Goal: Information Seeking & Learning: Check status

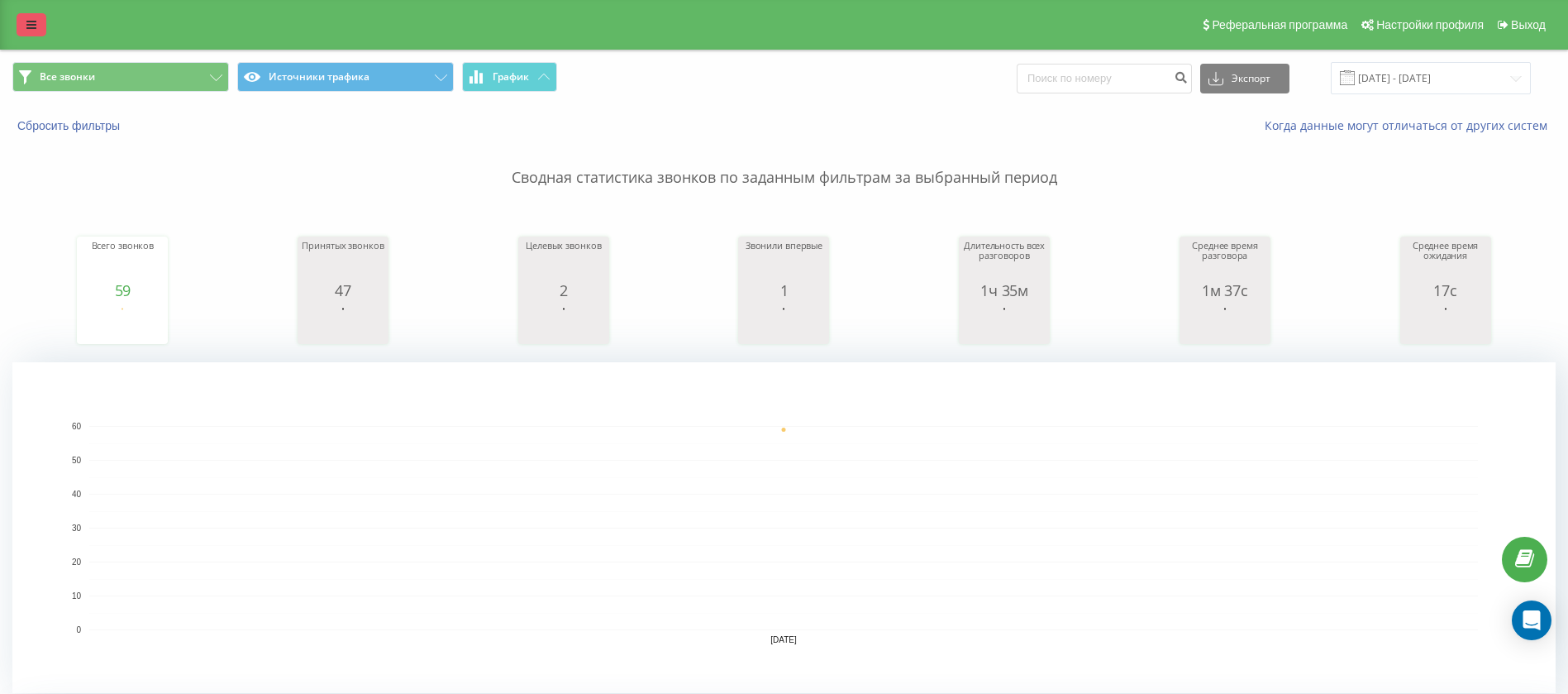
click at [23, 17] on link at bounding box center [31, 25] width 30 height 23
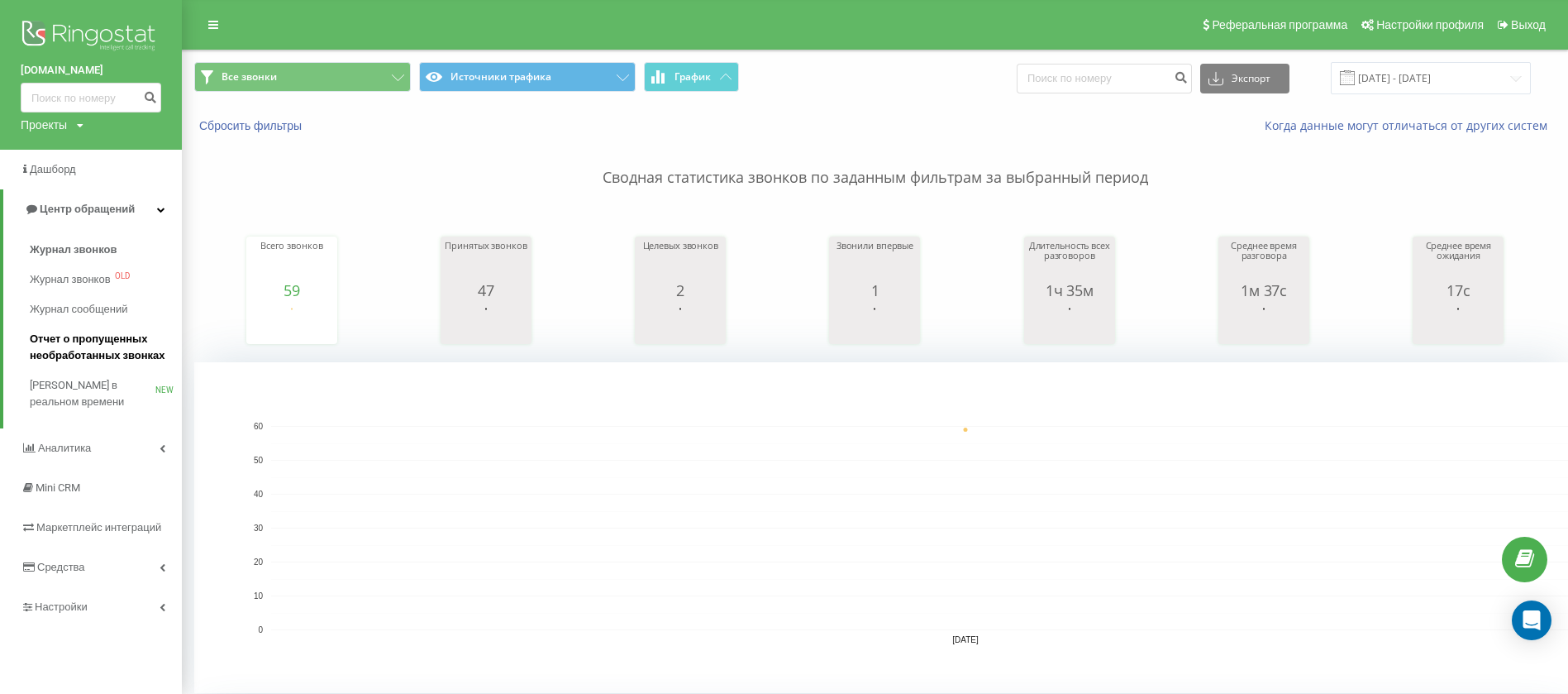
click at [112, 335] on span "Отчет о пропущенных необработанных звонках" at bounding box center [102, 347] width 144 height 33
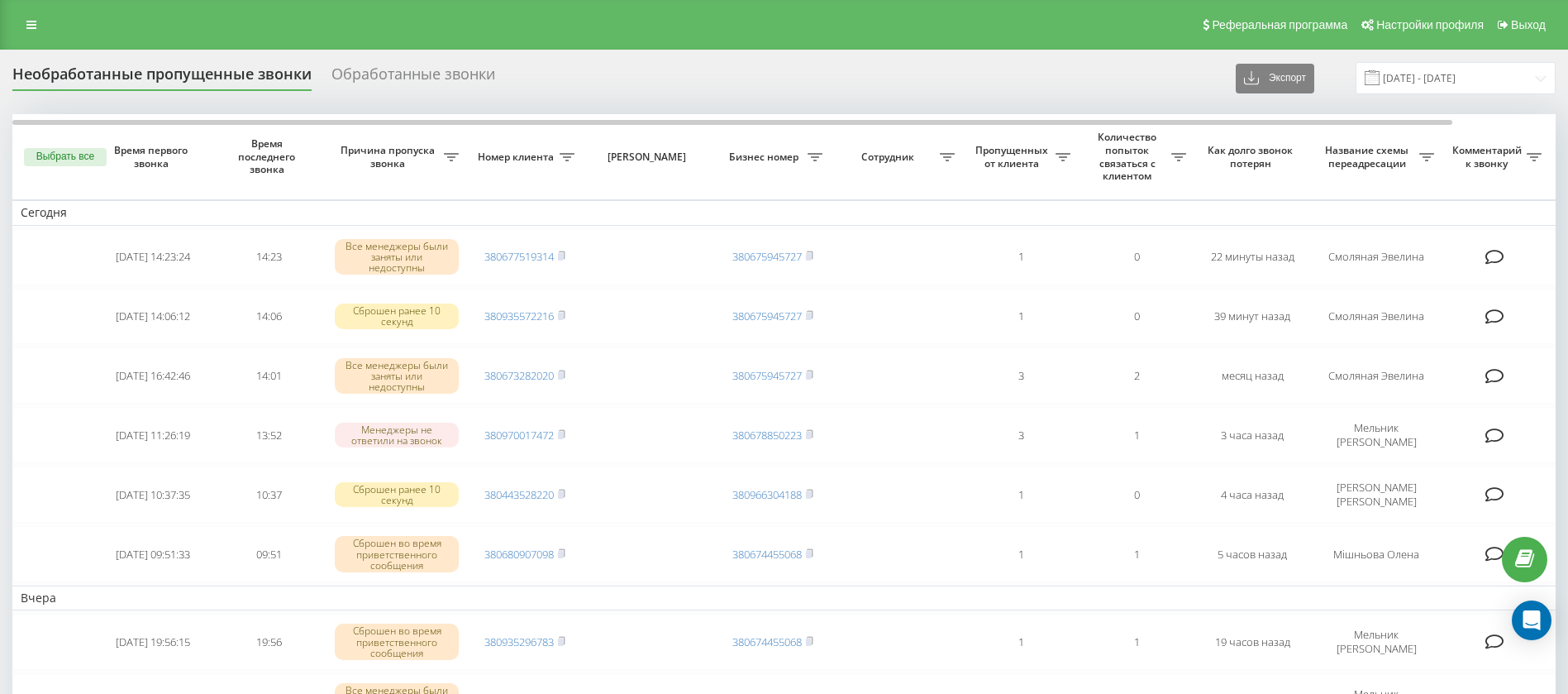
scroll to position [27, 0]
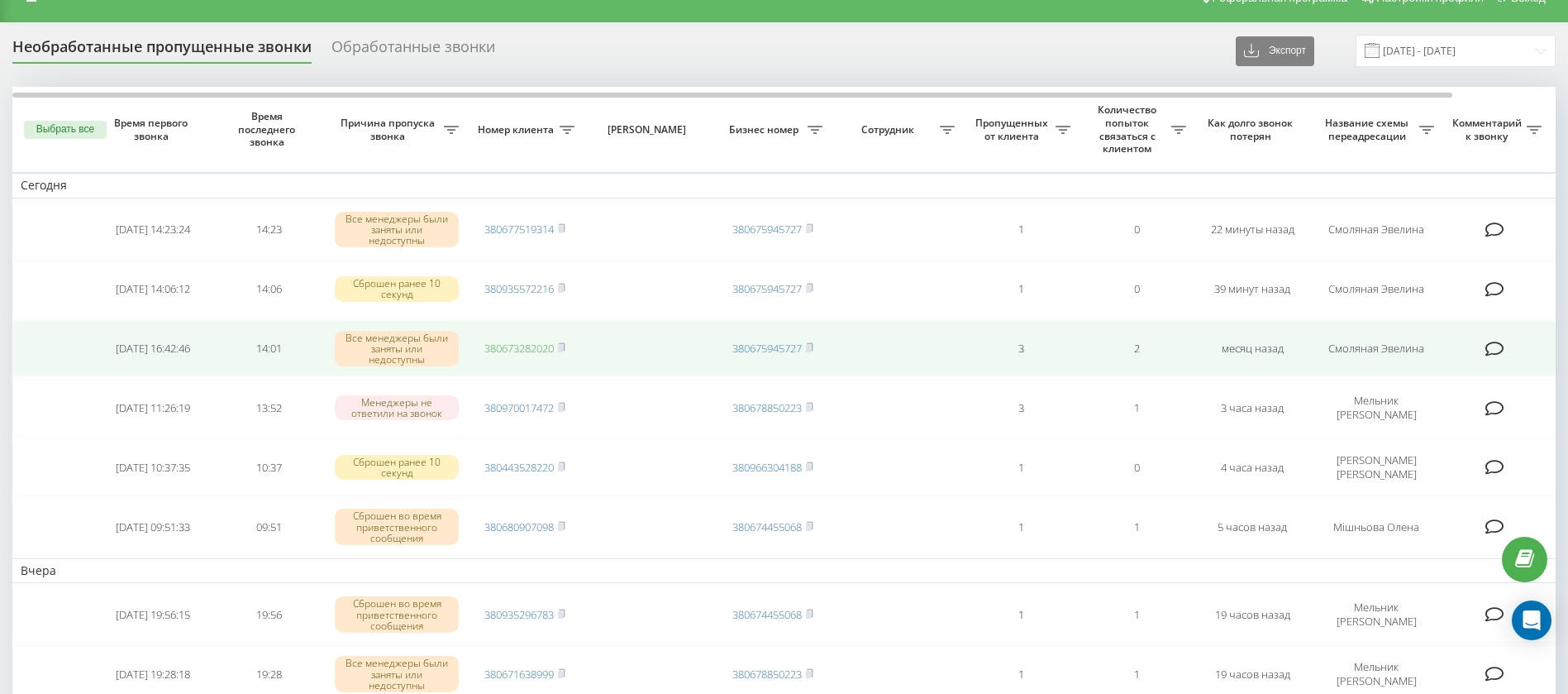
click at [532, 348] on link "380673282020" at bounding box center [519, 348] width 69 height 15
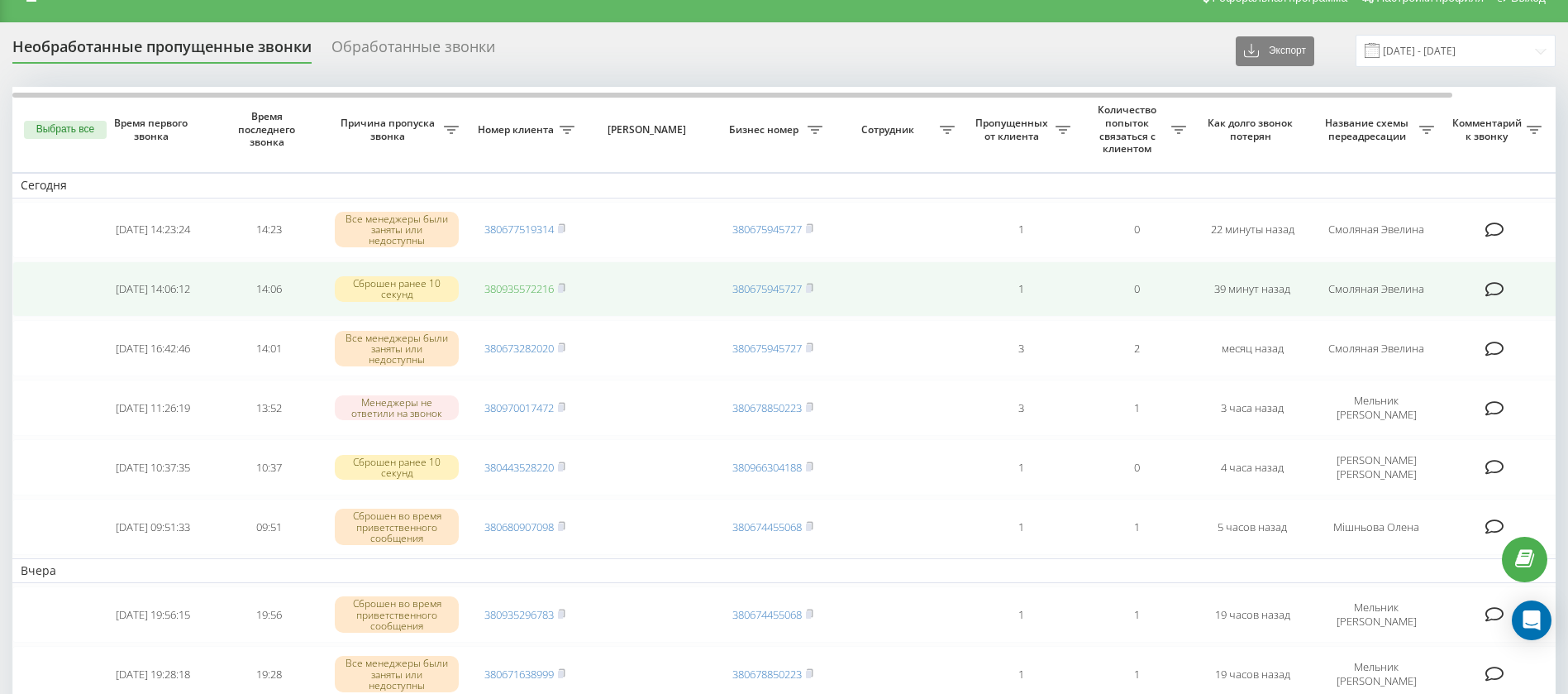
click at [531, 290] on link "380935572216" at bounding box center [519, 289] width 69 height 15
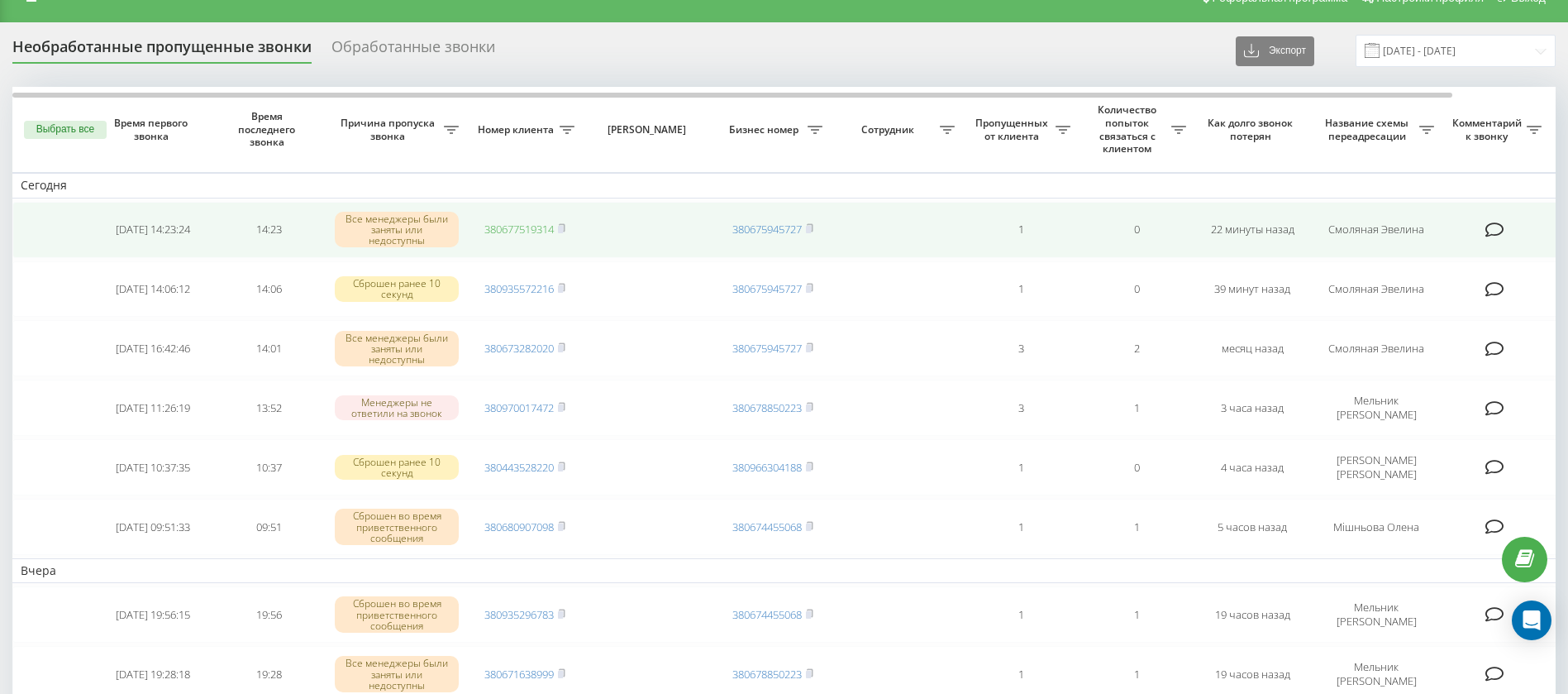
click at [525, 234] on link "380677519314" at bounding box center [519, 230] width 69 height 15
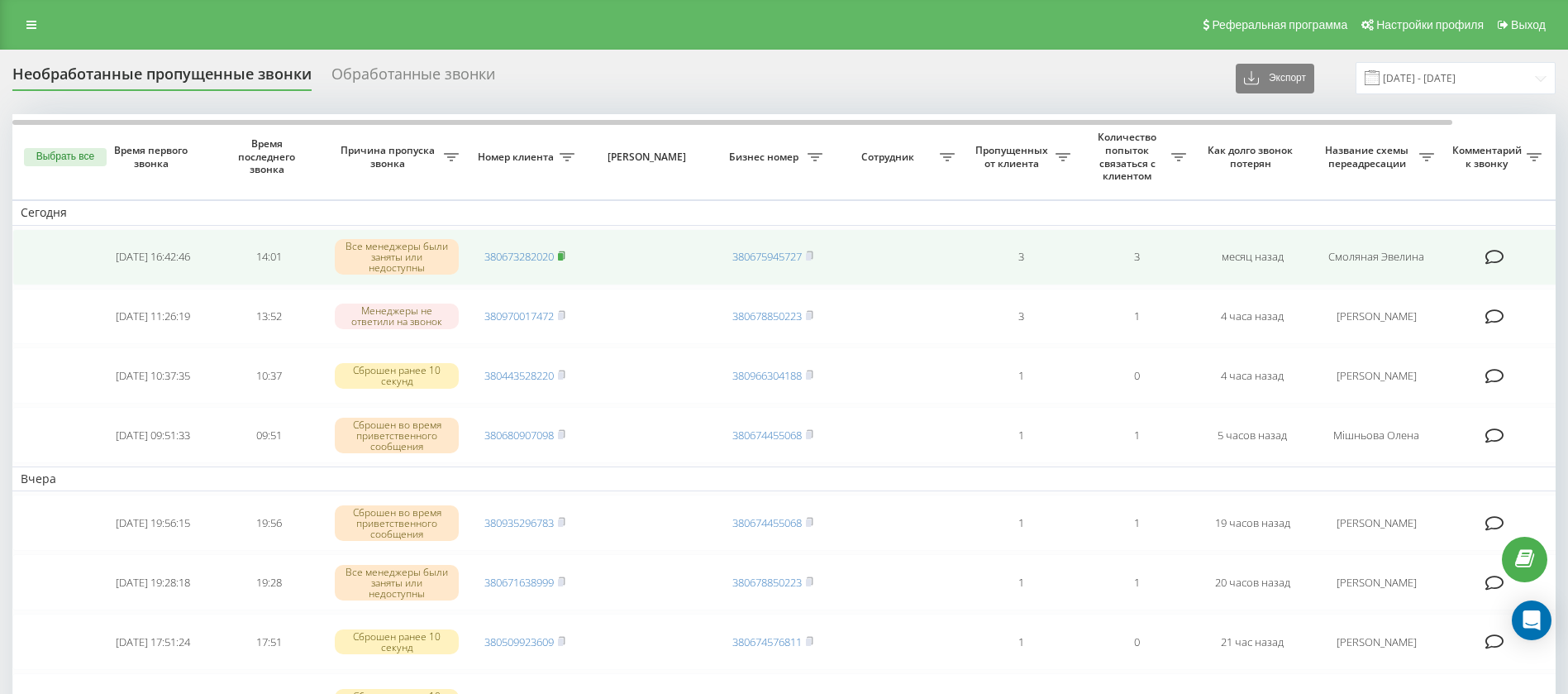
click at [563, 257] on rect at bounding box center [561, 257] width 5 height 8
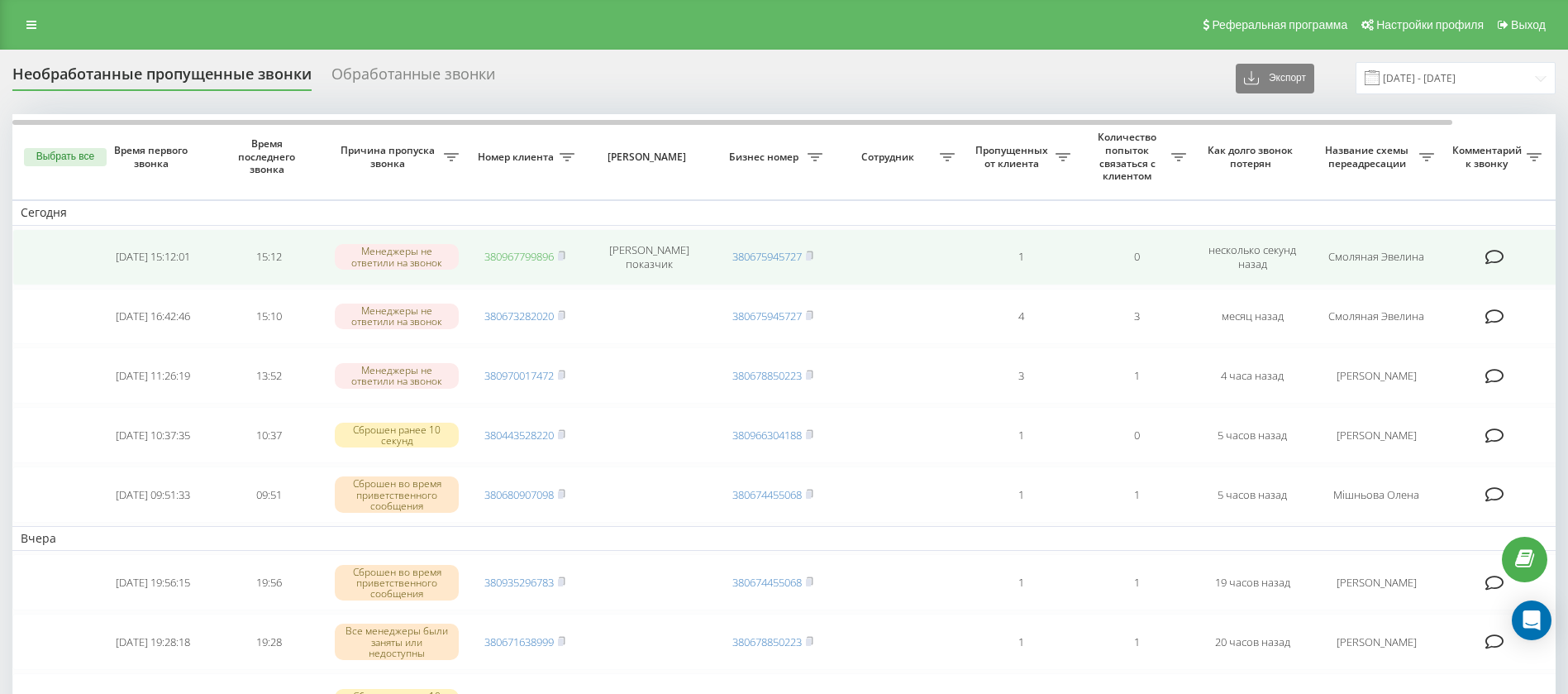
click at [536, 252] on link "380967799896" at bounding box center [519, 257] width 69 height 15
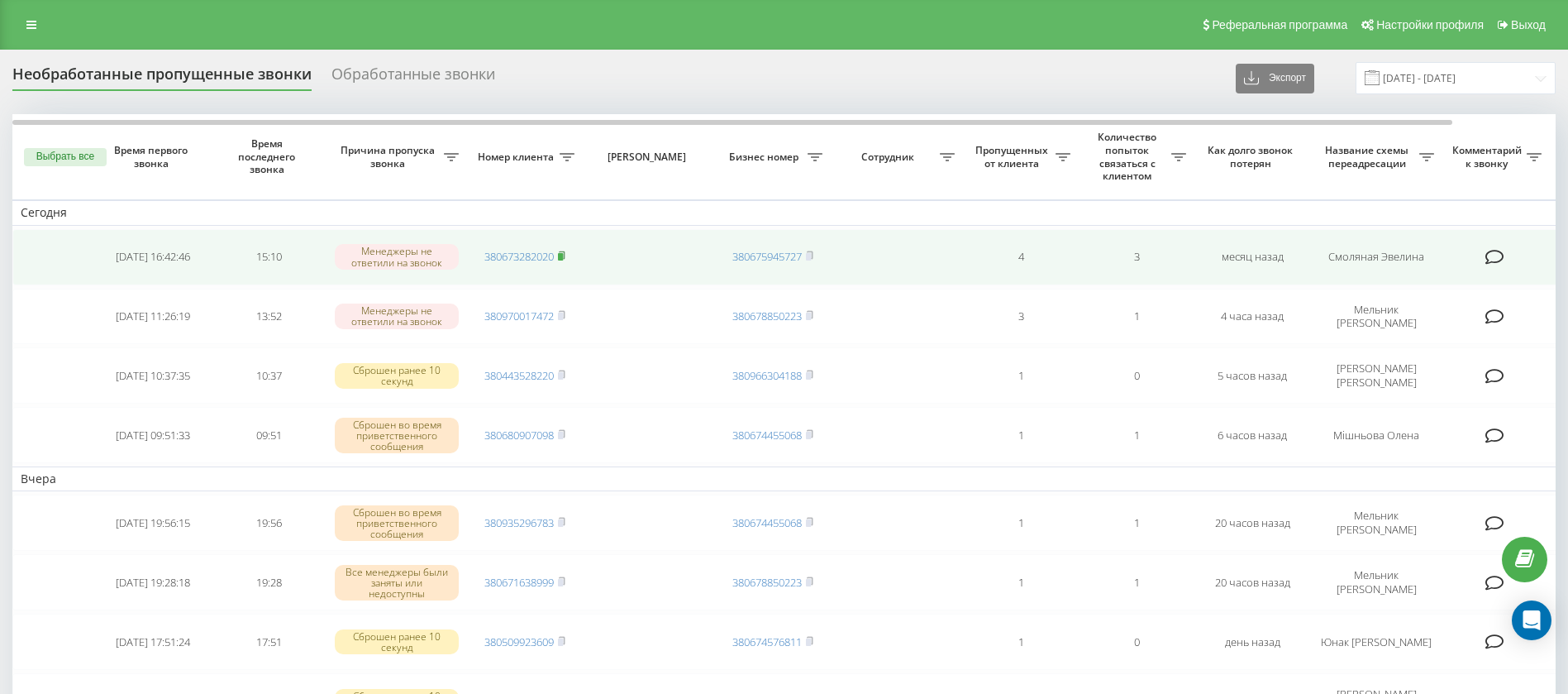
click at [566, 258] on icon at bounding box center [562, 256] width 8 height 10
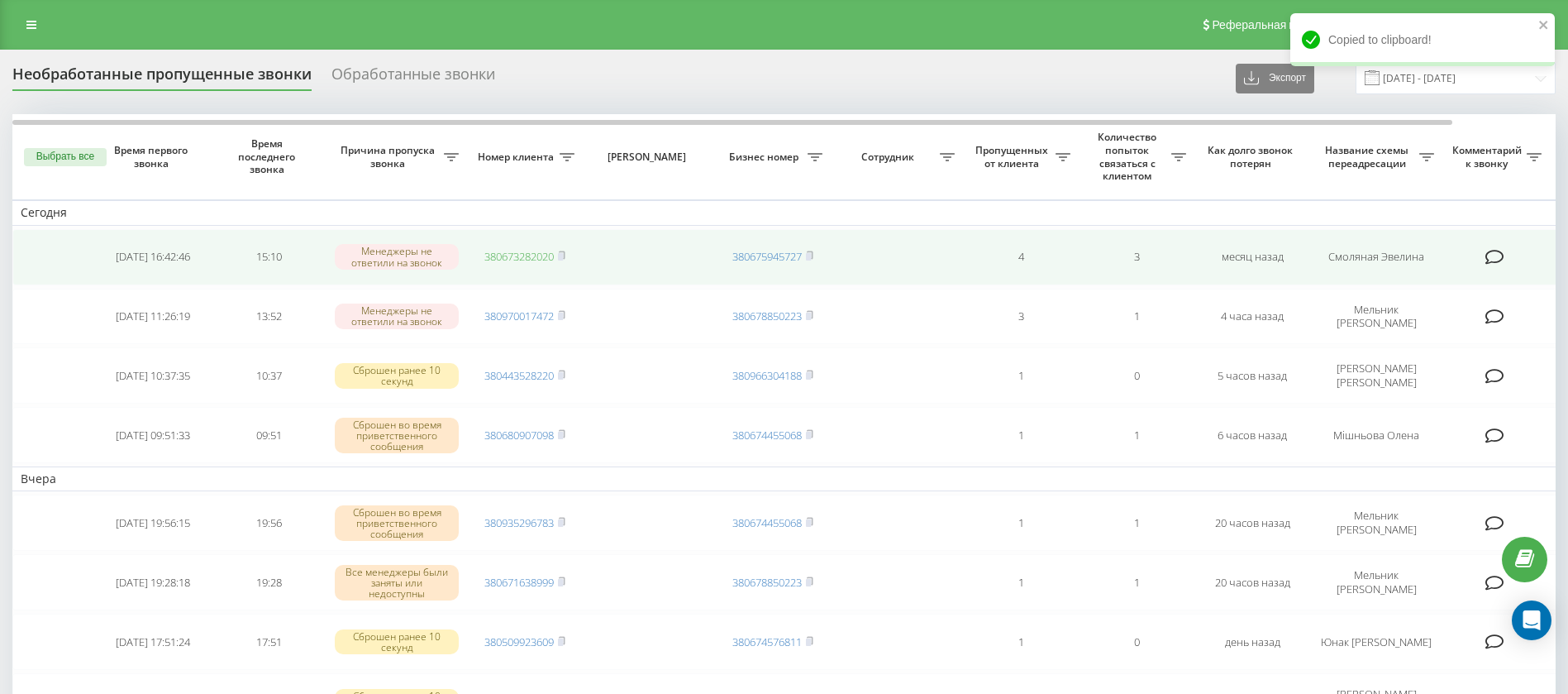
click at [512, 260] on link "380673282020" at bounding box center [519, 257] width 69 height 15
